Goal: Task Accomplishment & Management: Use online tool/utility

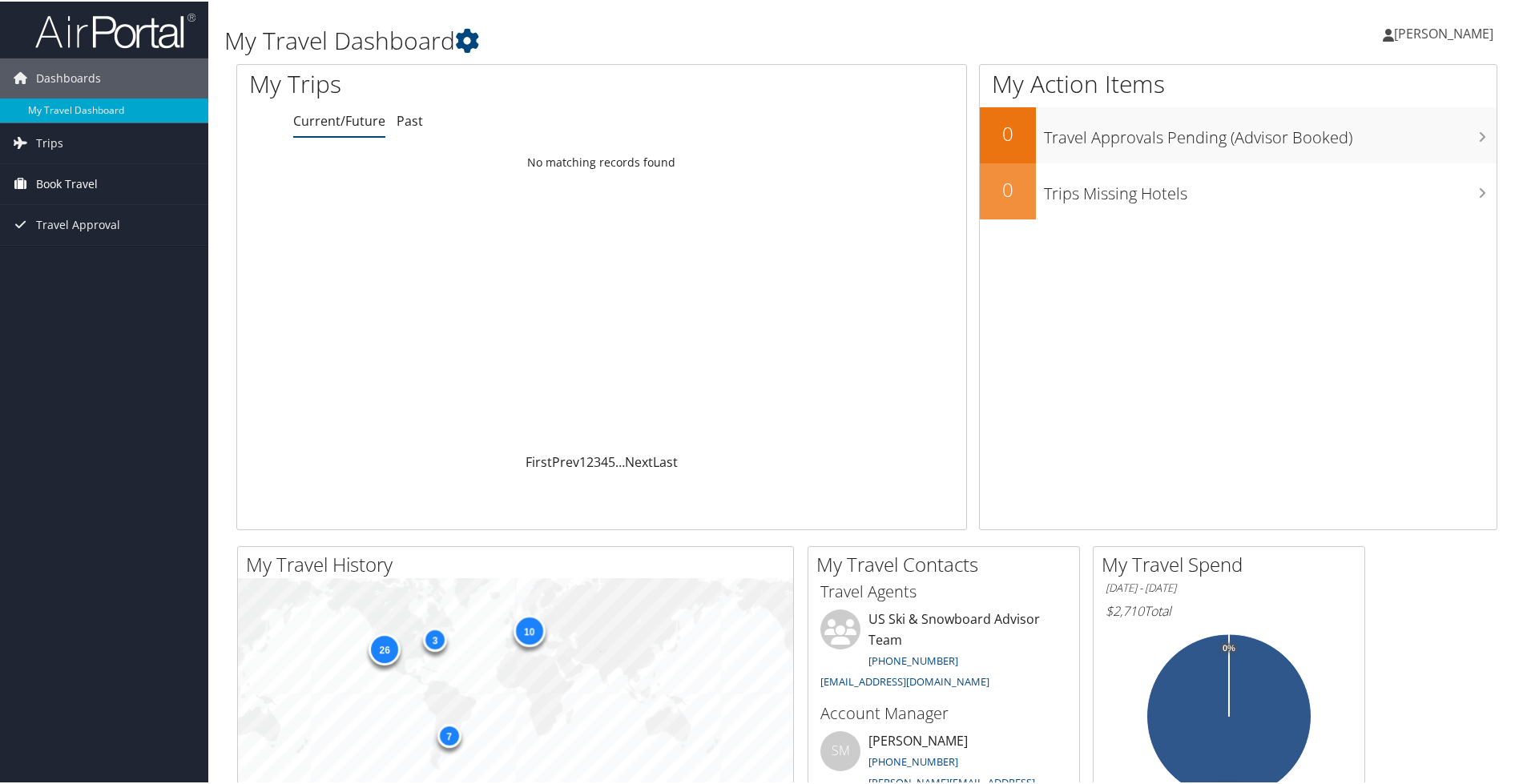
click at [65, 176] on span "Book Travel" at bounding box center [66, 183] width 61 height 40
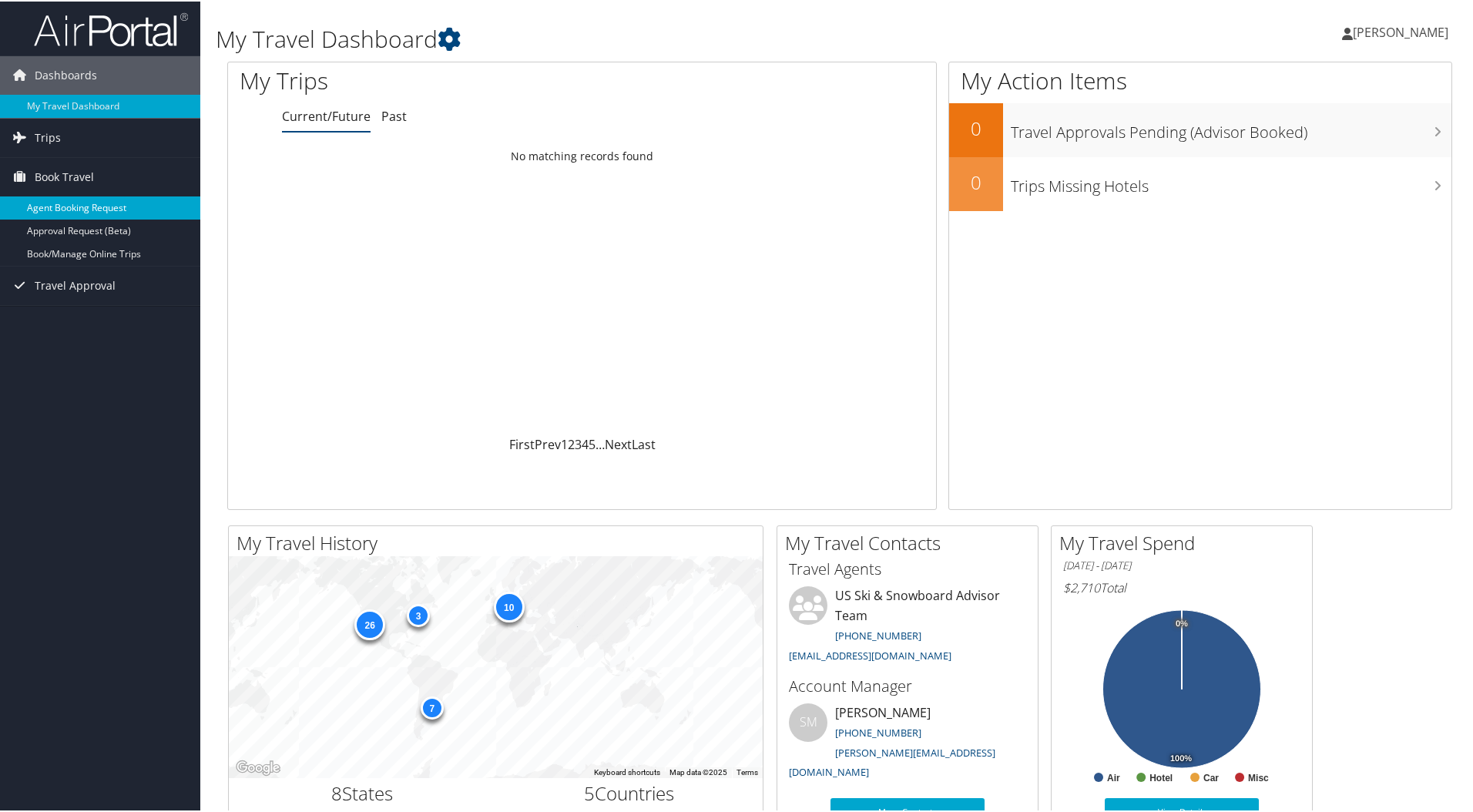
click at [68, 201] on link "Agent Booking Request" at bounding box center [100, 206] width 200 height 23
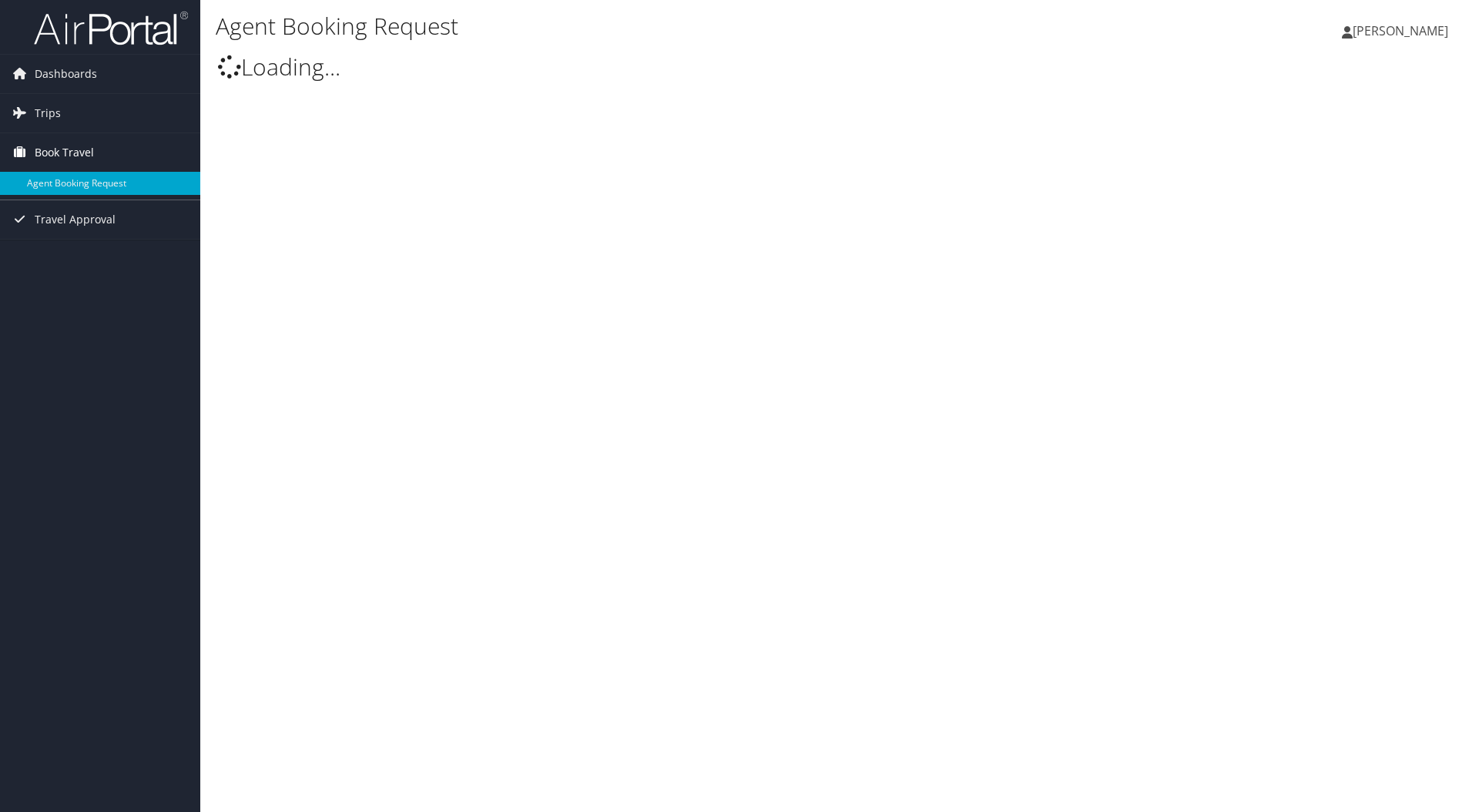
select select "[EMAIL_ADDRESS][DOMAIN_NAME]"
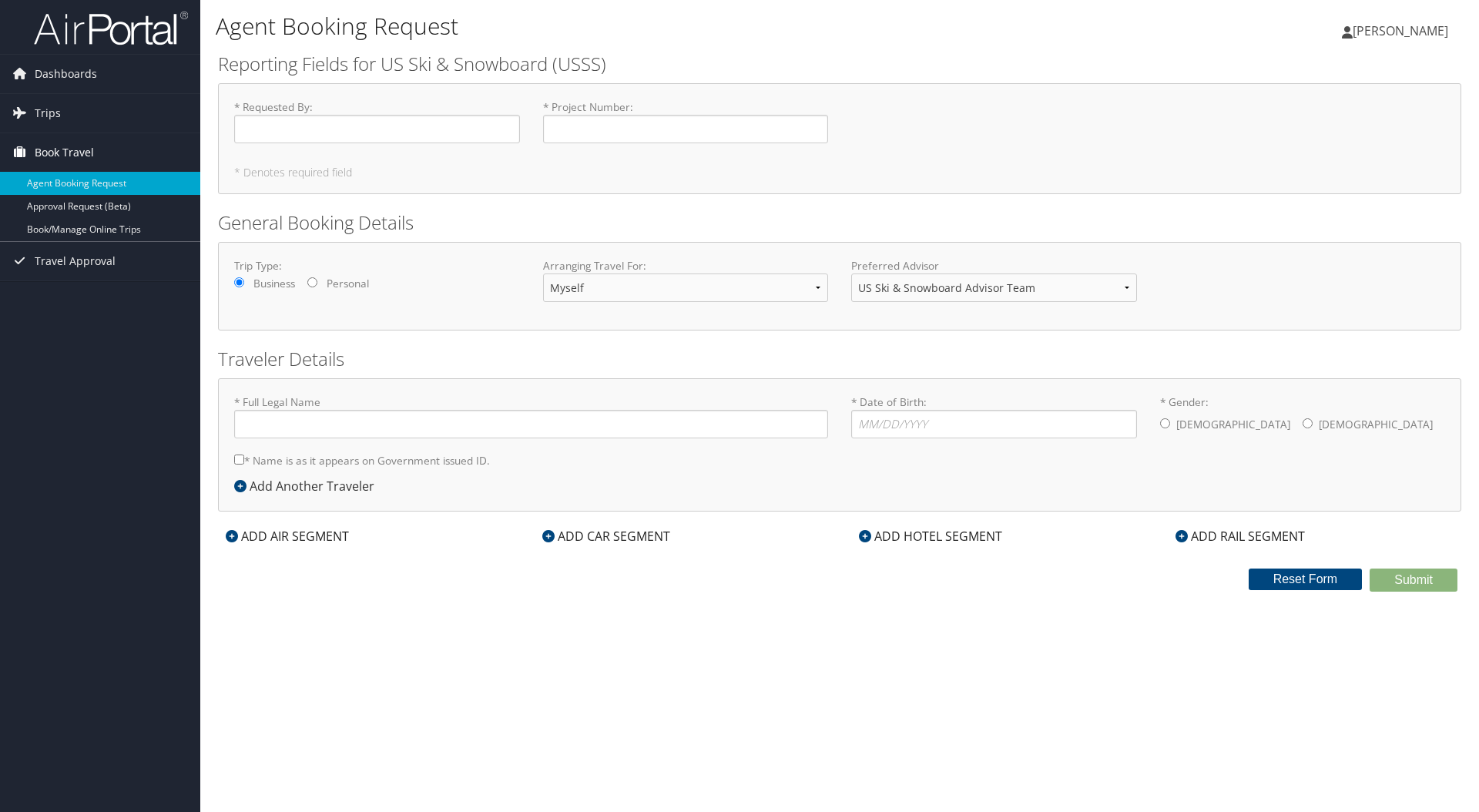
type input "[PERSON_NAME]"
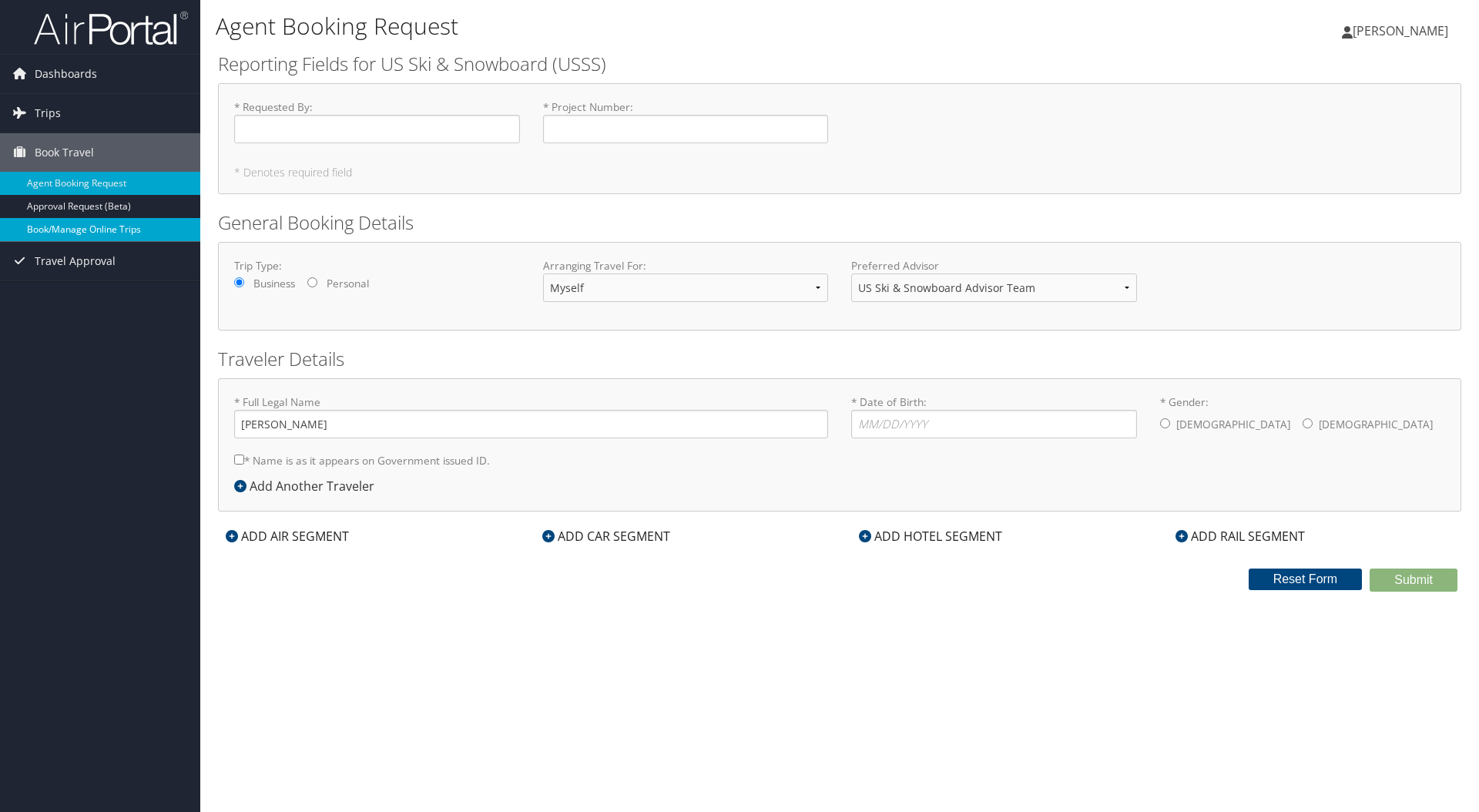
click at [53, 228] on link "Book/Manage Online Trips" at bounding box center [100, 229] width 200 height 23
